Goal: Information Seeking & Learning: Find specific fact

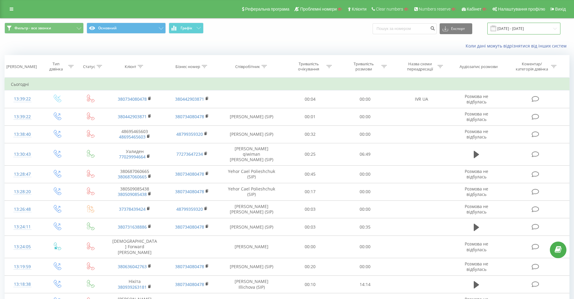
click at [519, 30] on input "[DATE] - [DATE]" at bounding box center [523, 29] width 73 height 12
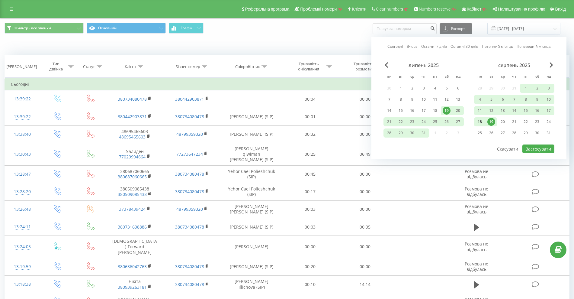
click at [481, 122] on div "18" at bounding box center [480, 122] width 8 height 8
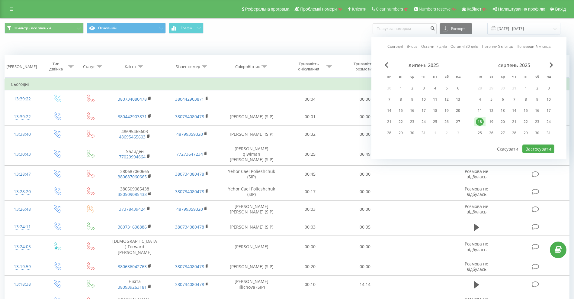
click at [539, 144] on div at bounding box center [469, 144] width 171 height 1
click at [539, 147] on button "Застосувати" at bounding box center [538, 148] width 32 height 9
type input "[DATE] - [DATE]"
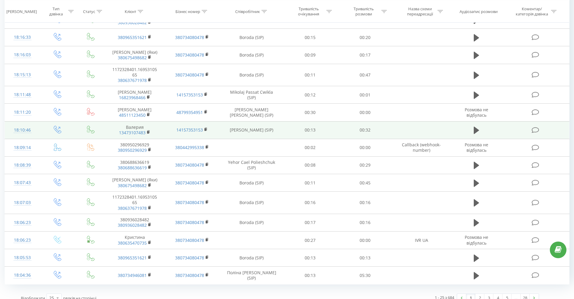
scroll to position [272, 0]
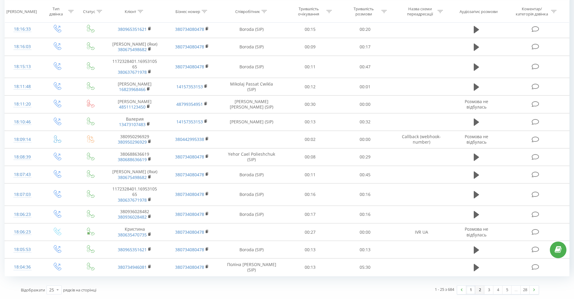
click at [481, 292] on link "2" at bounding box center [479, 289] width 9 height 8
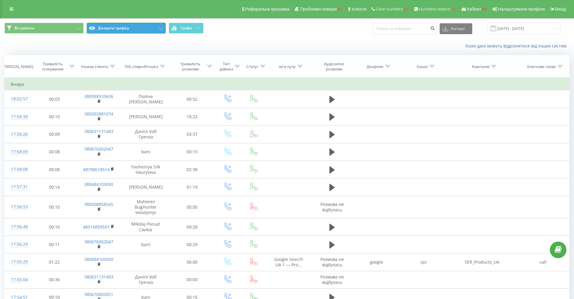
click at [113, 24] on button "Джерела трафіку" at bounding box center [126, 28] width 79 height 11
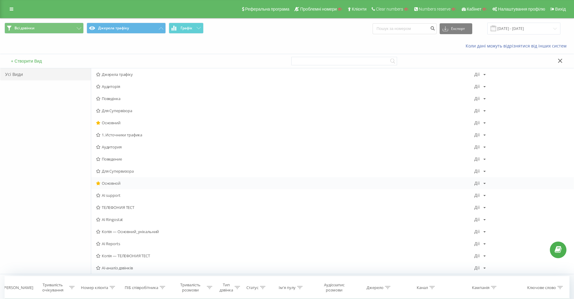
click at [110, 181] on span "Основной" at bounding box center [285, 183] width 378 height 4
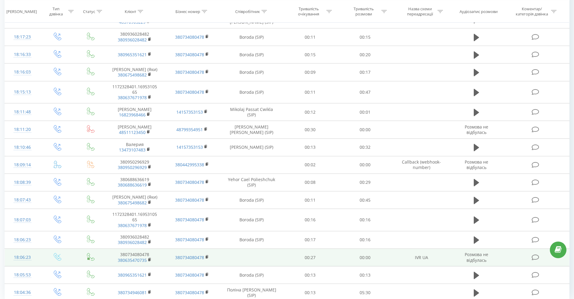
scroll to position [272, 0]
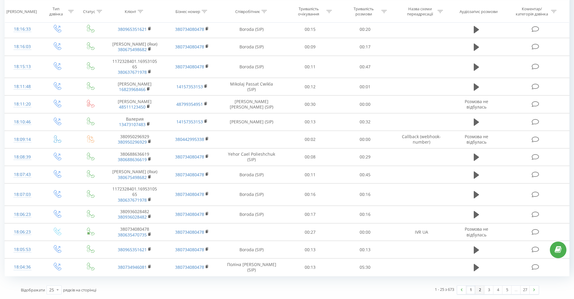
click at [481, 291] on link "2" at bounding box center [479, 289] width 9 height 8
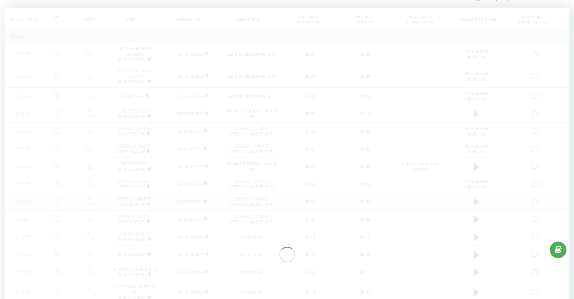
scroll to position [40, 0]
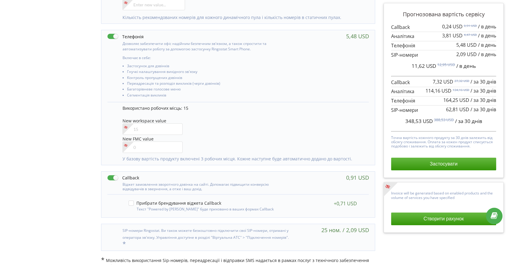
scroll to position [258, 0]
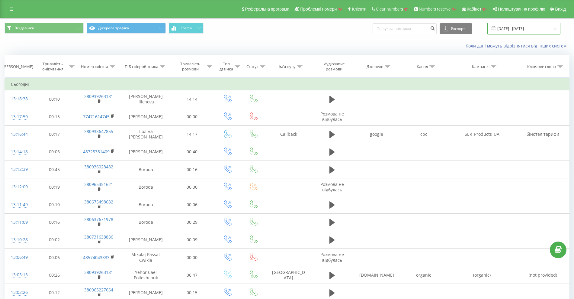
click at [513, 27] on input "[DATE] - [DATE]" at bounding box center [523, 29] width 73 height 12
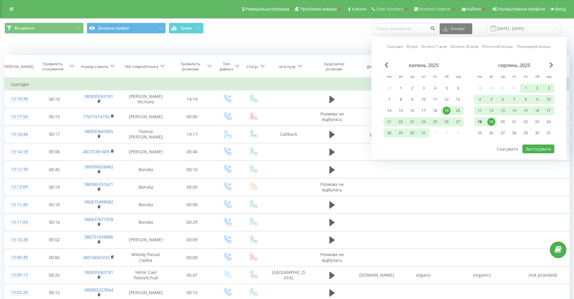
click at [481, 120] on div "18" at bounding box center [480, 122] width 8 height 8
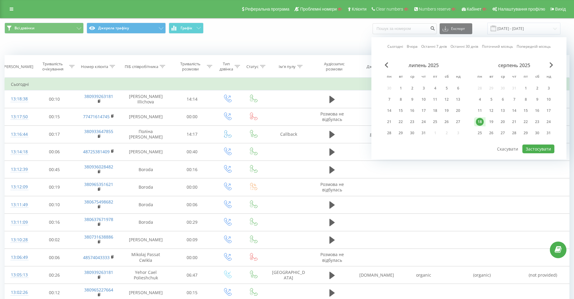
click at [533, 141] on div "липень 2025 пн вт ср чт пт сб нд 30 1 2 3 4 5 6 7 8 9 10 11 12 13 14 15 16 17 1…" at bounding box center [469, 103] width 171 height 82
click at [534, 148] on button "Застосувати" at bounding box center [538, 148] width 32 height 9
type input "18.08.2025 - 18.08.2025"
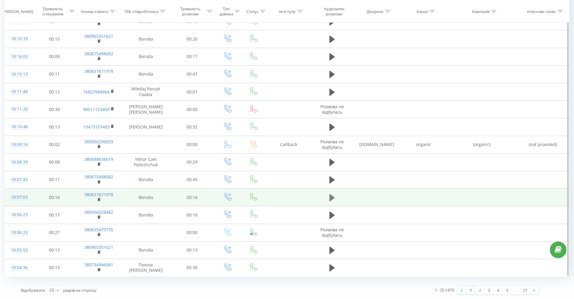
scroll to position [254, 0]
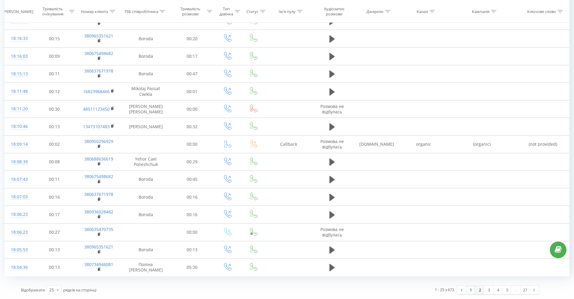
click at [480, 288] on link "2" at bounding box center [479, 289] width 9 height 8
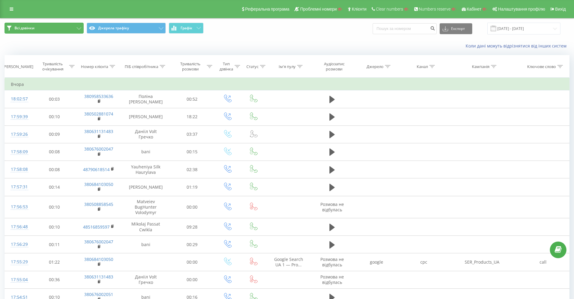
click at [47, 25] on button "Всі дзвінки" at bounding box center [44, 28] width 79 height 11
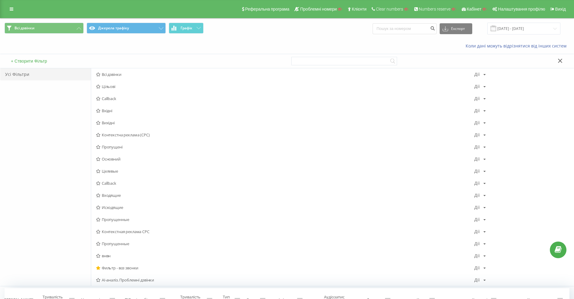
click at [110, 34] on span "Всі дзвінки Джерела трафіку Графік" at bounding box center [144, 29] width 278 height 12
click at [111, 30] on button "Джерела трафіку" at bounding box center [126, 28] width 79 height 11
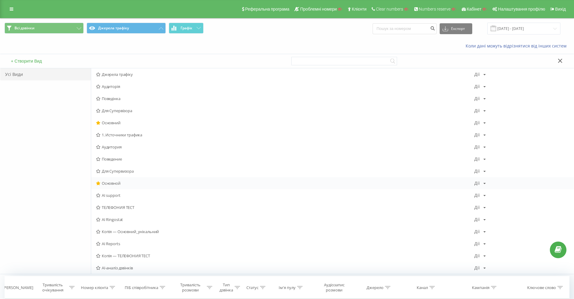
click at [108, 184] on span "Основной" at bounding box center [285, 183] width 378 height 4
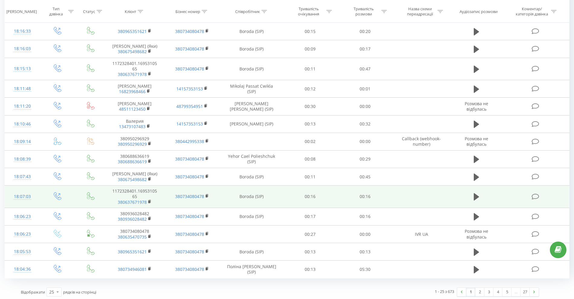
scroll to position [272, 0]
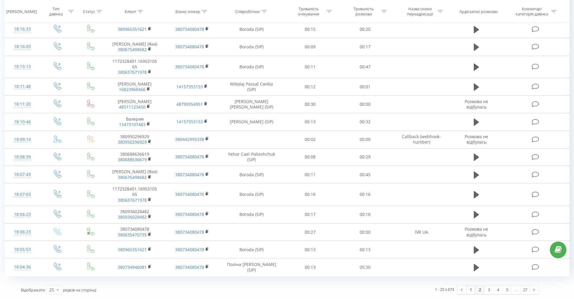
click at [478, 290] on link "2" at bounding box center [479, 289] width 9 height 8
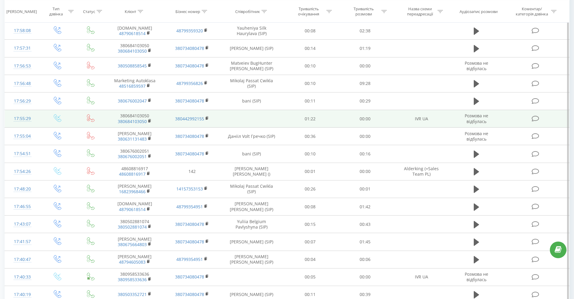
scroll to position [65, 0]
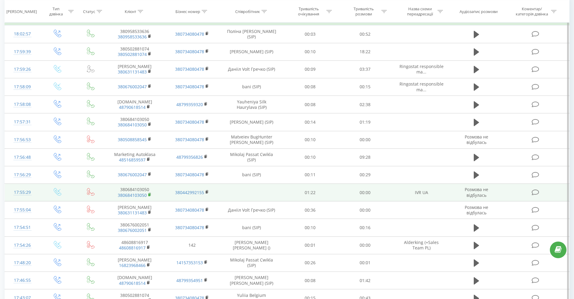
click at [148, 194] on icon at bounding box center [149, 194] width 3 height 4
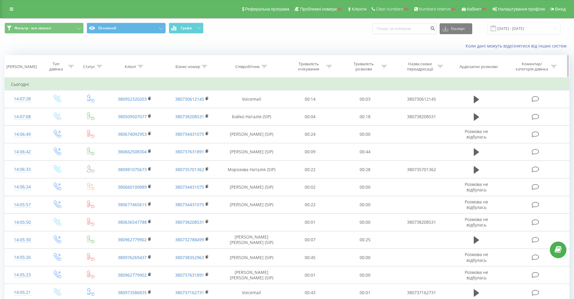
click at [193, 67] on div "Бізнес номер" at bounding box center [187, 66] width 25 height 5
click at [194, 109] on input "text" at bounding box center [191, 109] width 53 height 11
click at [178, 124] on button "Скасувати" at bounding box center [178, 122] width 26 height 8
click at [246, 64] on div "Співробітник" at bounding box center [247, 66] width 25 height 5
click at [246, 106] on input "text" at bounding box center [251, 109] width 53 height 11
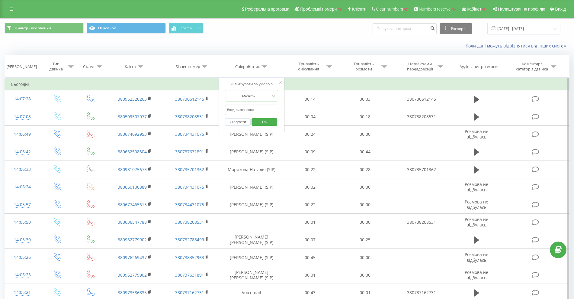
paste input "​380632343828"
click at [261, 121] on span "OK" at bounding box center [264, 121] width 17 height 9
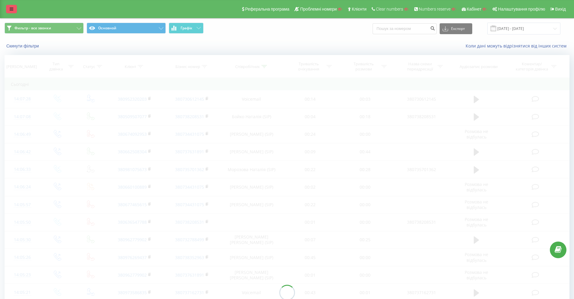
click at [16, 9] on link at bounding box center [11, 9] width 11 height 8
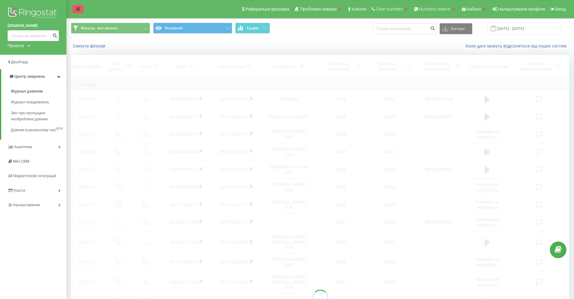
click at [76, 11] on icon at bounding box center [78, 9] width 4 height 4
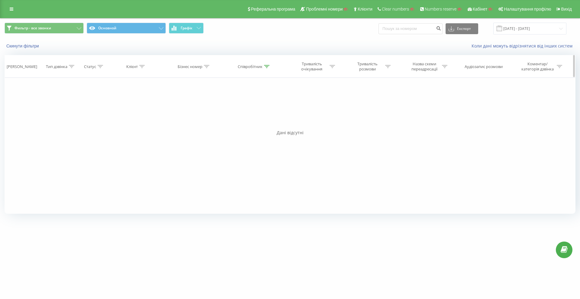
click at [251, 65] on div "Співробітник" at bounding box center [250, 66] width 25 height 5
drag, startPoint x: 257, startPoint y: 109, endPoint x: 219, endPoint y: 108, distance: 38.4
click at [218, 108] on div "Фільтрувати за умовою Дорівнює Введіть значення Скасувати OK Фільтрувати за умо…" at bounding box center [290, 146] width 571 height 136
paste input "380632343107"
type input "380632343107"
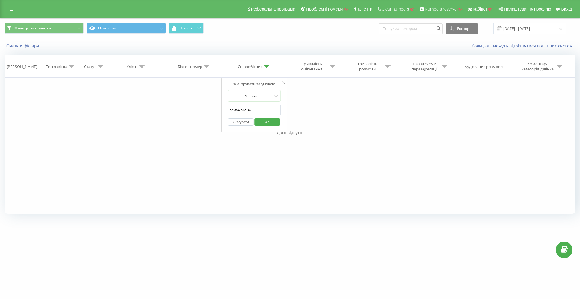
click at [260, 119] on span "OK" at bounding box center [267, 121] width 17 height 9
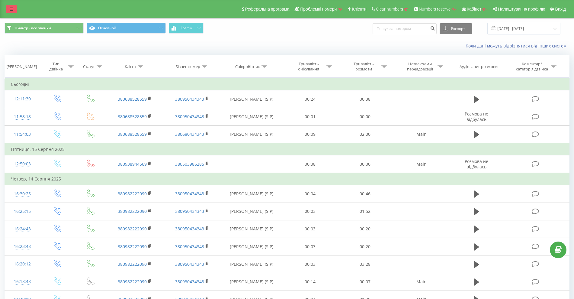
click at [12, 6] on link at bounding box center [11, 9] width 11 height 8
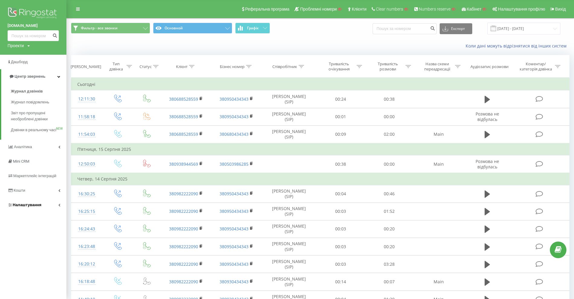
click at [36, 207] on span "Налаштування" at bounding box center [27, 204] width 29 height 5
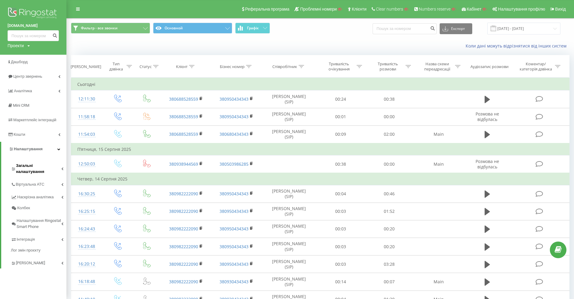
click at [40, 167] on span "Загальні налаштування" at bounding box center [38, 168] width 45 height 12
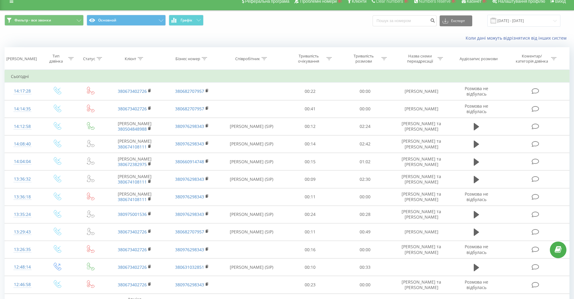
scroll to position [7, 0]
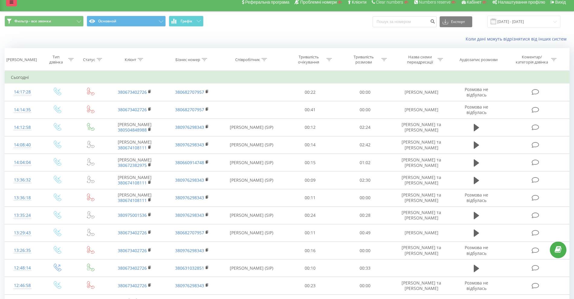
click at [10, 2] on icon at bounding box center [12, 2] width 4 height 4
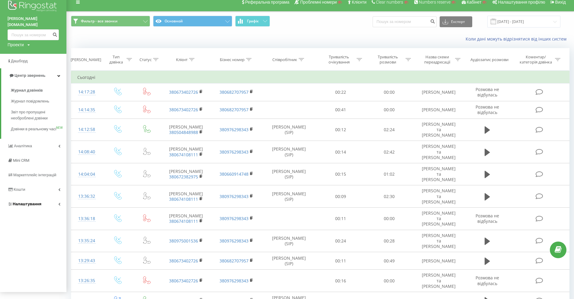
click at [37, 203] on span "Налаштування" at bounding box center [27, 203] width 29 height 5
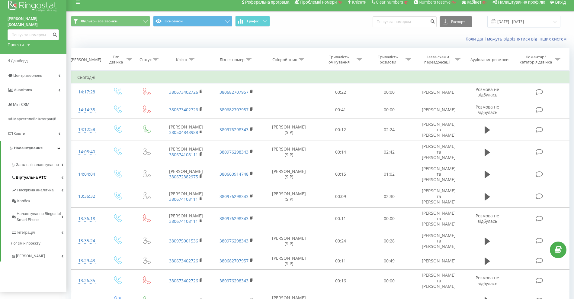
click at [37, 176] on link "Віртуальна АТС" at bounding box center [39, 176] width 56 height 13
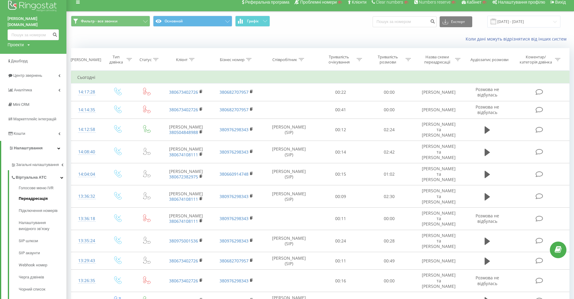
click at [40, 195] on span "Переадресація" at bounding box center [33, 198] width 29 height 6
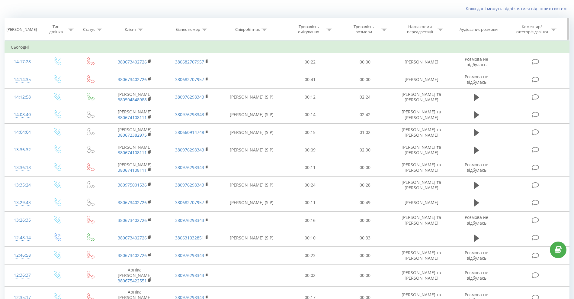
scroll to position [253, 0]
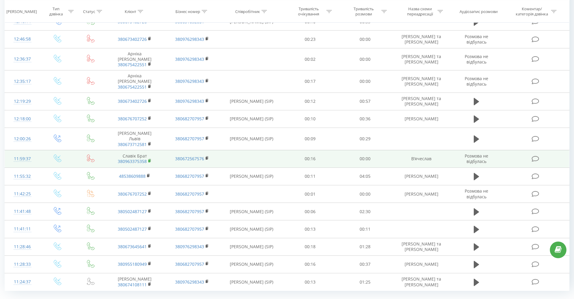
click at [148, 159] on icon at bounding box center [149, 161] width 3 height 4
click at [149, 159] on rect at bounding box center [149, 160] width 2 height 3
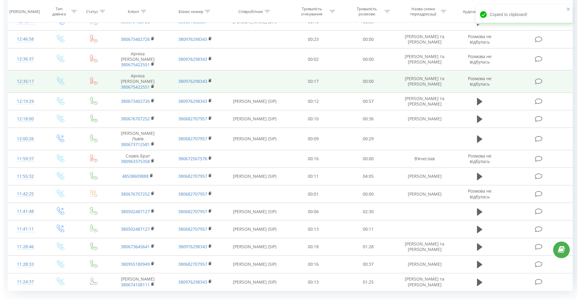
scroll to position [0, 0]
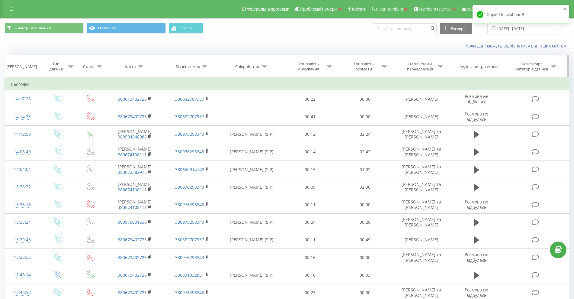
click at [144, 66] on div "Клієнт" at bounding box center [134, 66] width 57 height 5
click at [137, 114] on input "text" at bounding box center [134, 109] width 53 height 11
paste input "380963375358"
type input "380963375358"
click at [145, 122] on span "OK" at bounding box center [147, 121] width 17 height 9
